Goal: Communication & Community: Answer question/provide support

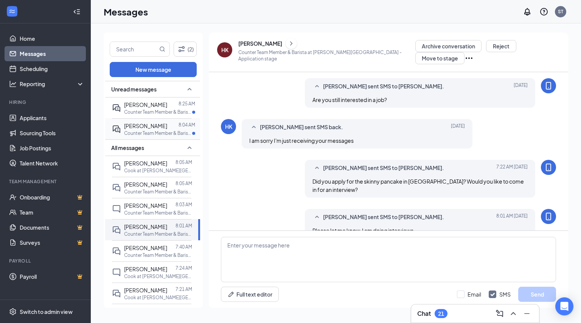
scroll to position [197, 0]
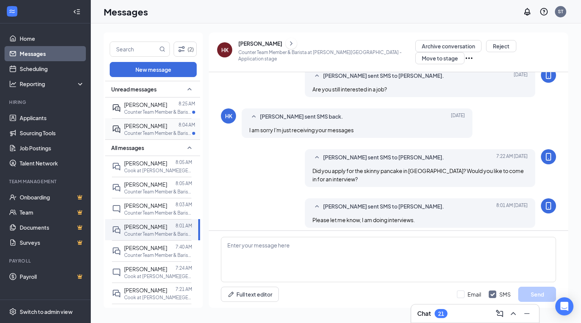
click at [159, 130] on div "[PERSON_NAME]" at bounding box center [145, 126] width 43 height 8
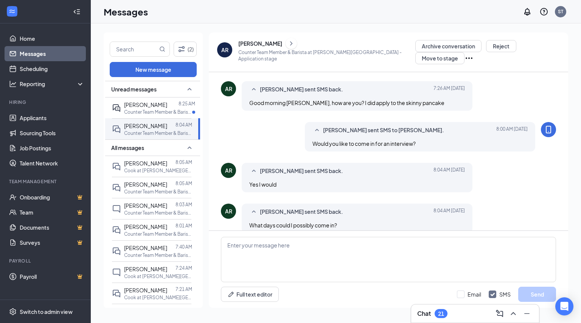
scroll to position [148, 0]
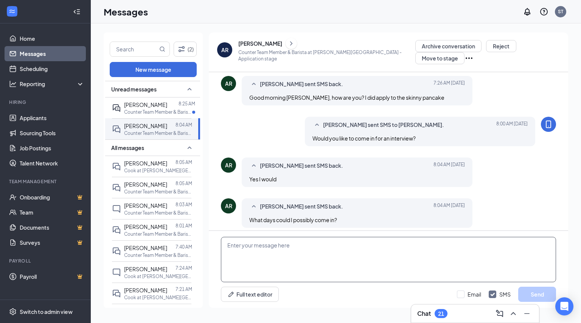
click at [296, 239] on textarea at bounding box center [388, 259] width 335 height 45
type textarea "you could come in today at 12:15"
click at [531, 294] on button "Send" at bounding box center [537, 294] width 38 height 15
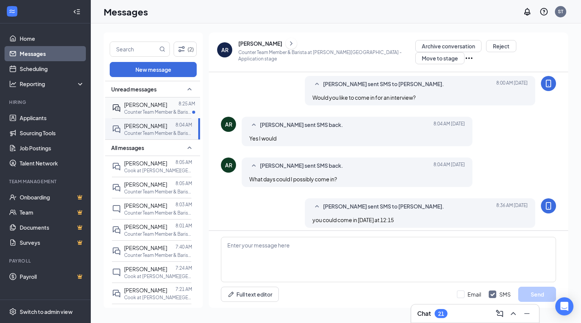
click at [167, 107] on div at bounding box center [172, 105] width 11 height 8
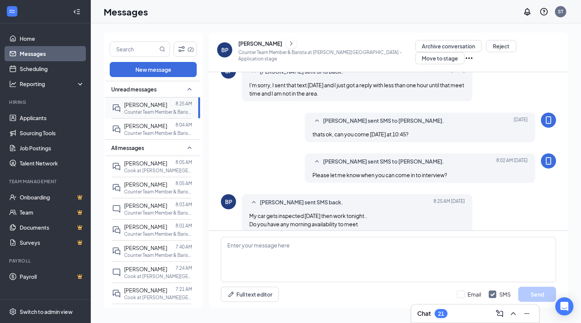
scroll to position [336, 0]
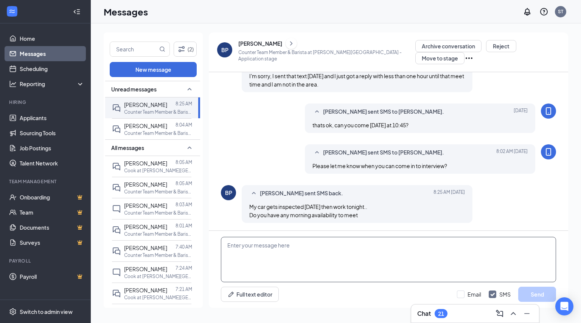
click at [318, 243] on textarea at bounding box center [388, 259] width 335 height 45
type textarea "tomorrow morning, 9:15am"
click at [536, 294] on button "Send" at bounding box center [537, 294] width 38 height 15
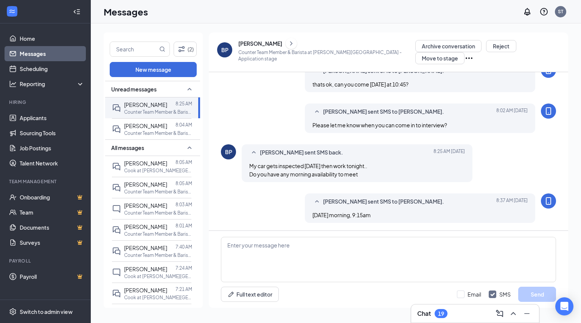
scroll to position [377, 0]
